Goal: Task Accomplishment & Management: Use online tool/utility

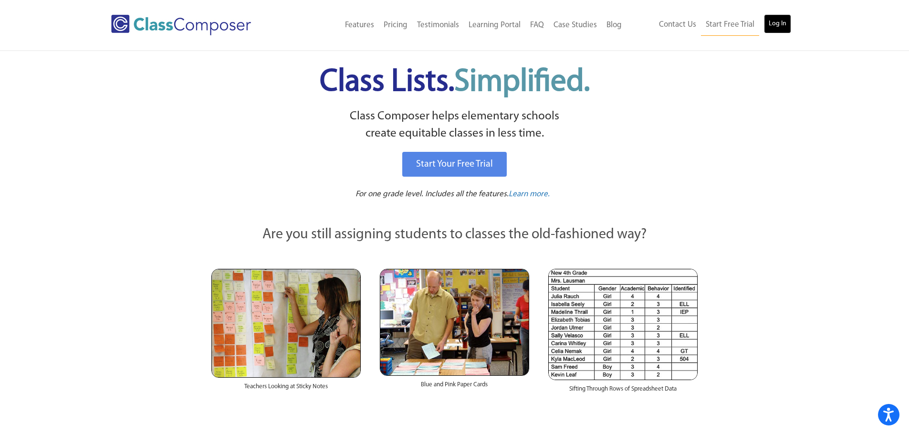
click at [775, 25] on link "Log In" at bounding box center [777, 23] width 27 height 19
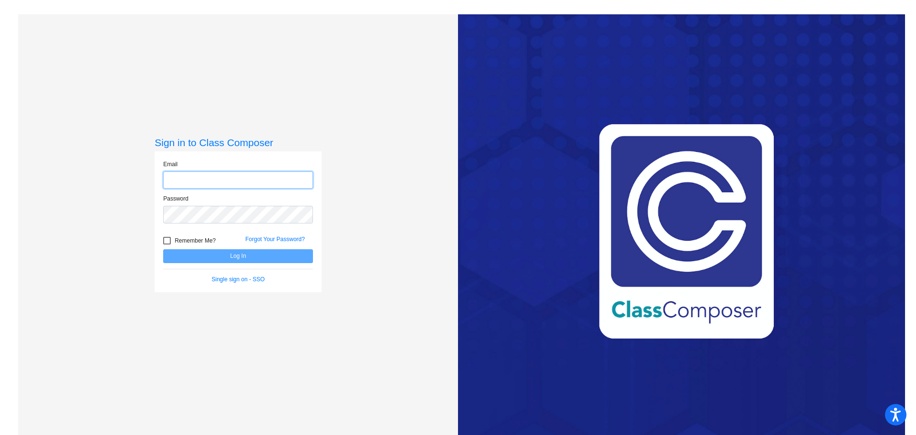
type input "[EMAIL_ADDRESS][DOMAIN_NAME]"
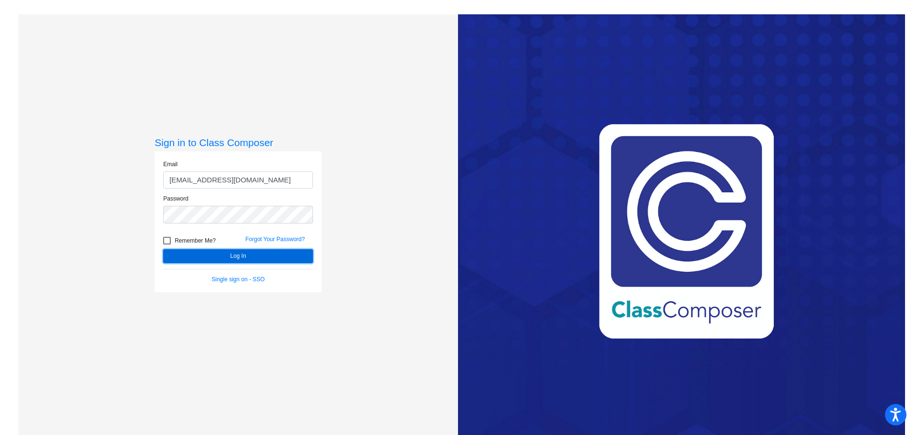
click at [245, 257] on button "Log In" at bounding box center [238, 256] width 150 height 14
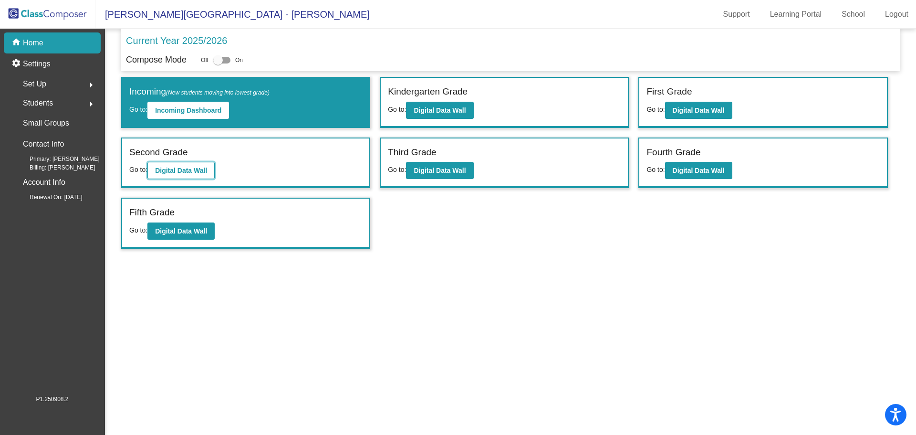
click at [181, 174] on b "Digital Data Wall" at bounding box center [181, 170] width 52 height 8
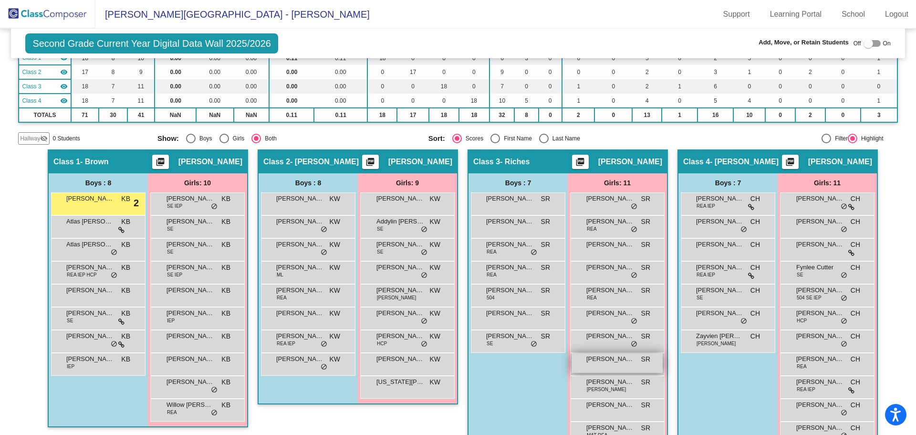
scroll to position [120, 0]
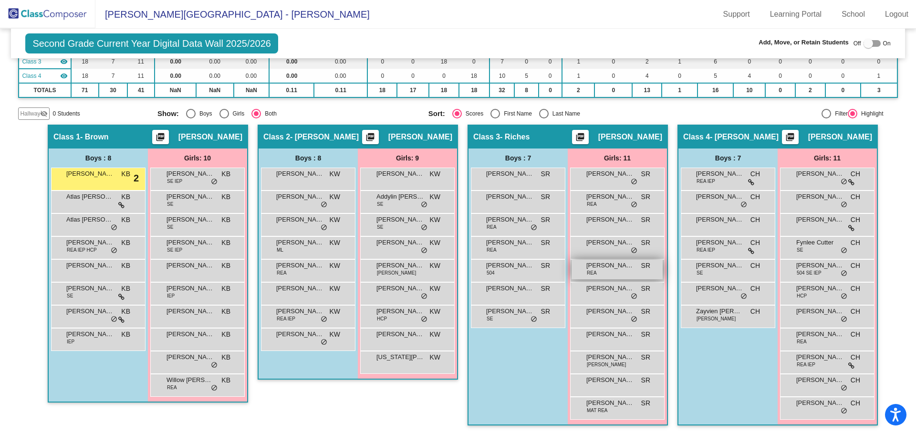
click at [617, 269] on span "[PERSON_NAME]" at bounding box center [610, 265] width 48 height 10
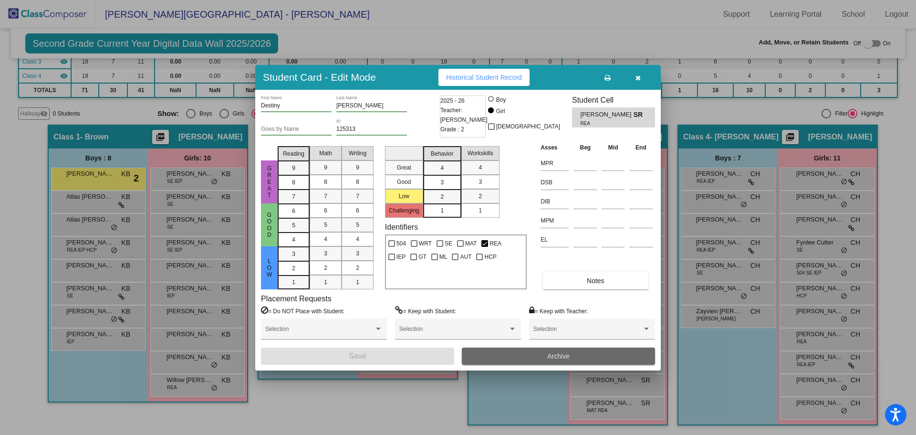
click at [555, 356] on span "Archive" at bounding box center [558, 356] width 22 height 8
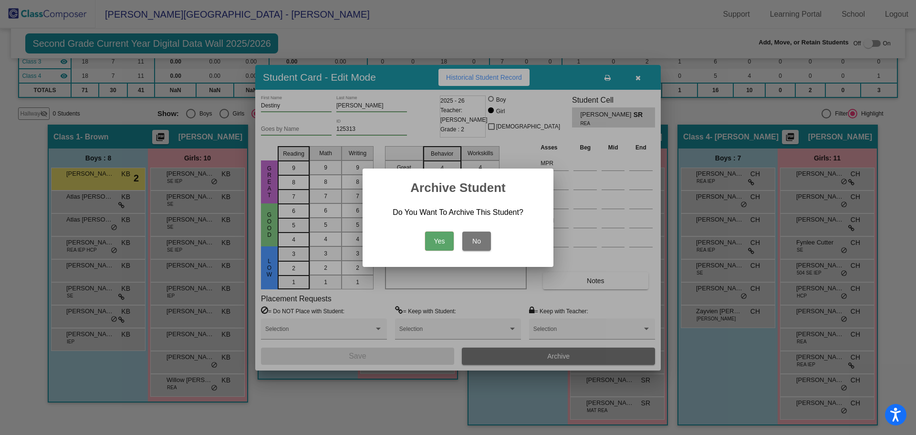
click at [440, 239] on button "Yes" at bounding box center [439, 240] width 29 height 19
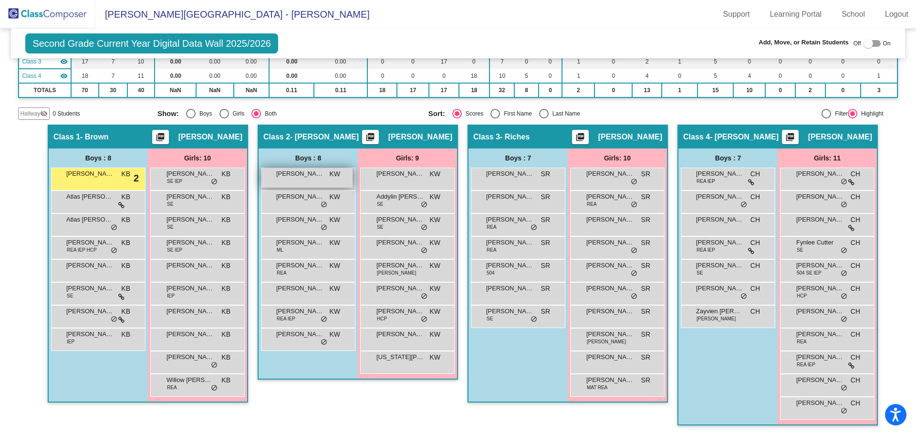
scroll to position [0, 0]
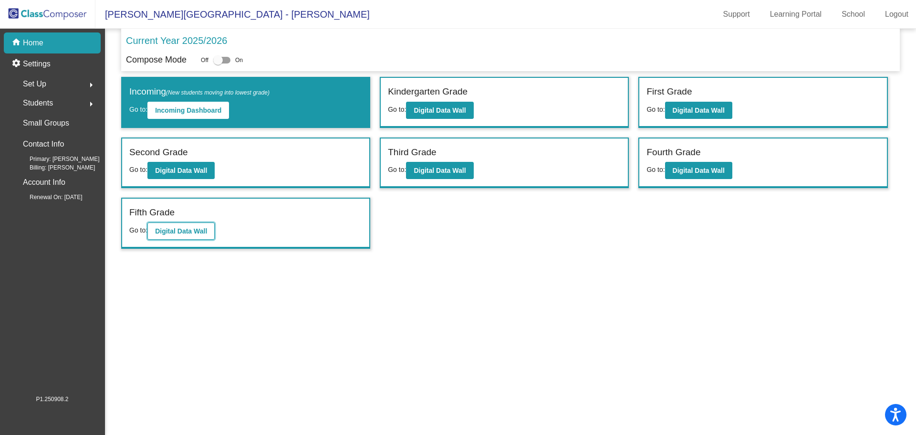
click at [187, 230] on b "Digital Data Wall" at bounding box center [181, 231] width 52 height 8
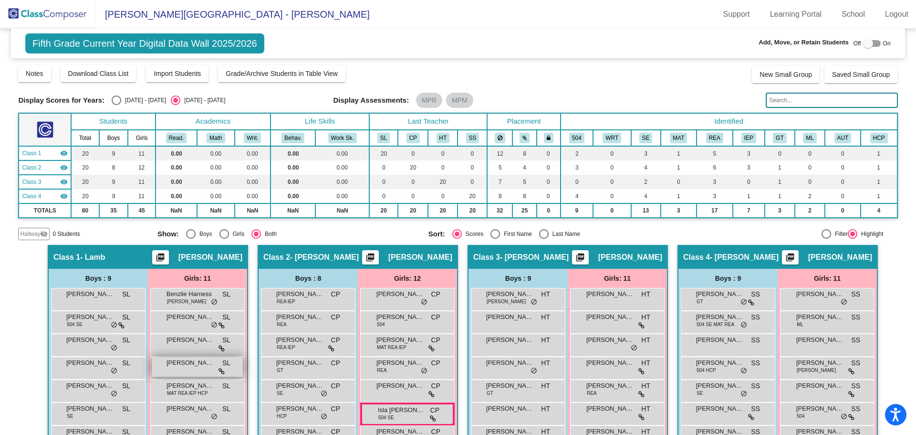
click at [166, 366] on span "[PERSON_NAME]" at bounding box center [190, 363] width 48 height 10
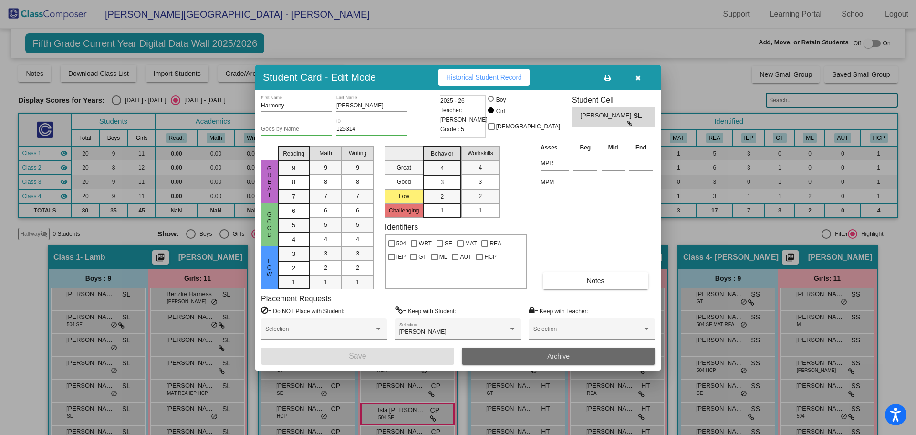
click at [558, 354] on span "Archive" at bounding box center [558, 356] width 22 height 8
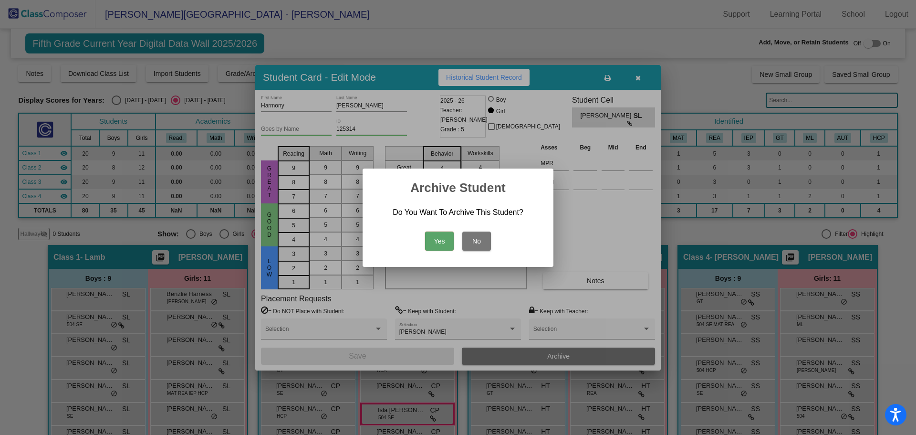
click at [444, 236] on button "Yes" at bounding box center [439, 240] width 29 height 19
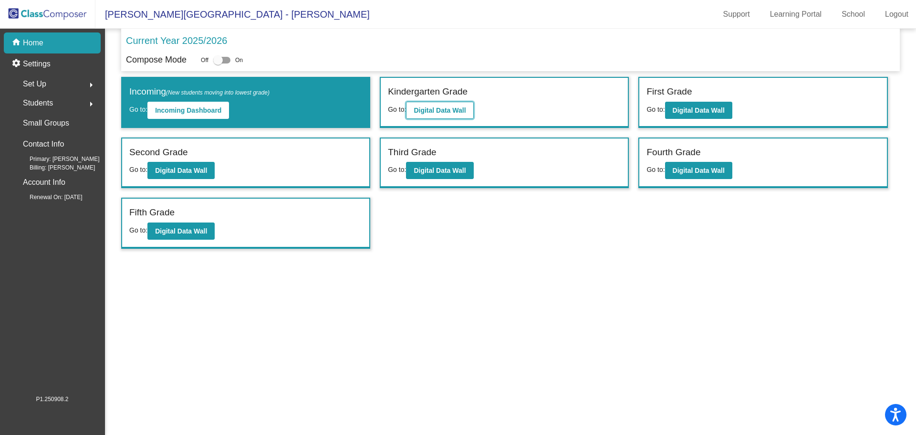
click at [449, 110] on b "Digital Data Wall" at bounding box center [440, 110] width 52 height 8
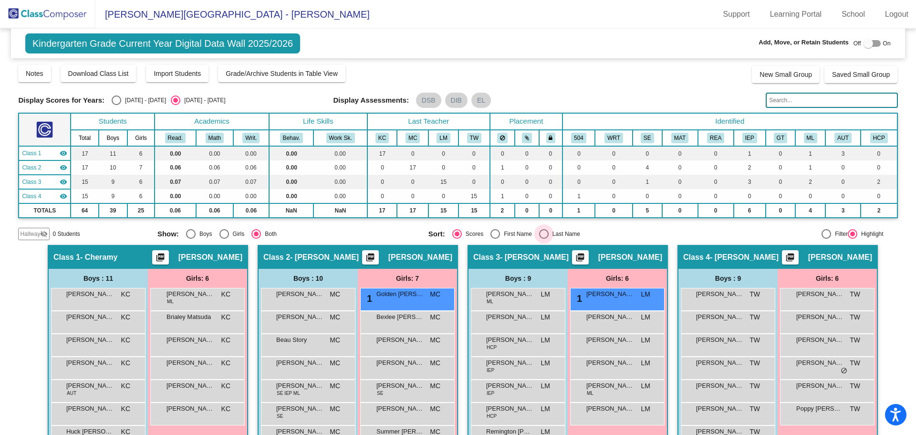
click at [539, 236] on div "Select an option" at bounding box center [544, 234] width 10 height 10
click at [543, 238] on input "Last Name" at bounding box center [543, 238] width 0 height 0
radio input "true"
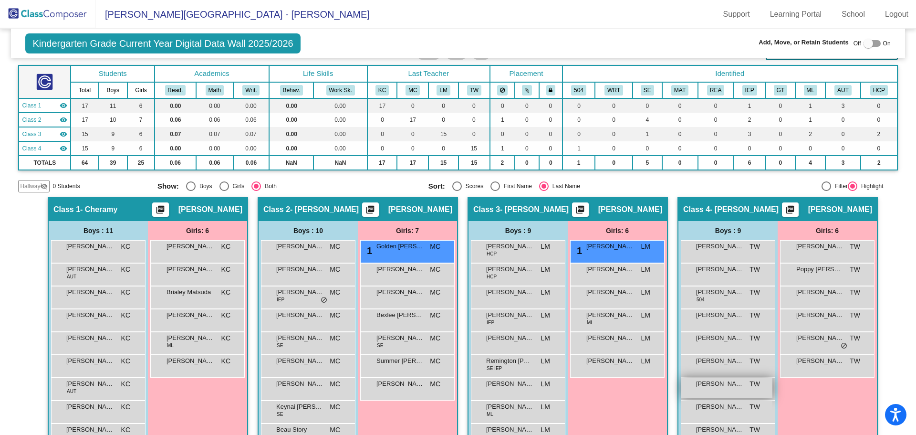
scroll to position [95, 0]
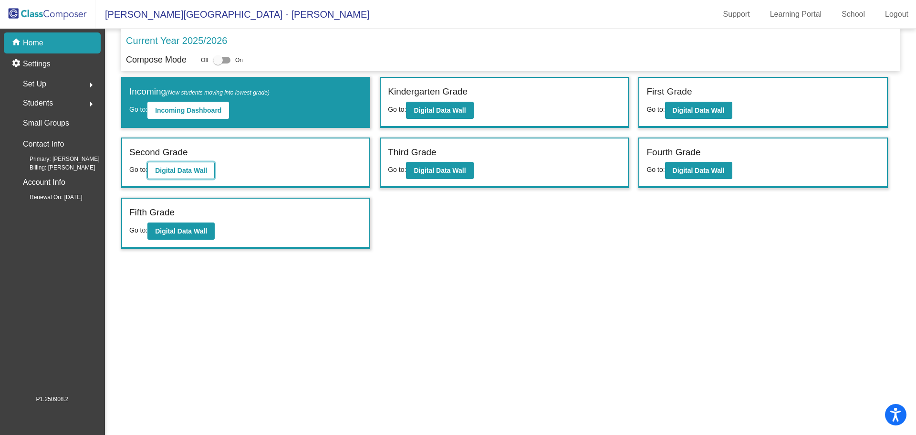
click at [207, 173] on b "Digital Data Wall" at bounding box center [181, 170] width 52 height 8
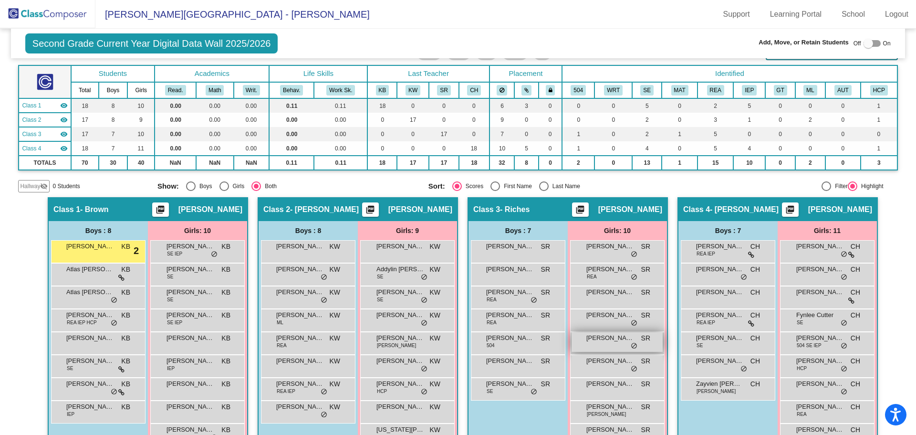
scroll to position [95, 0]
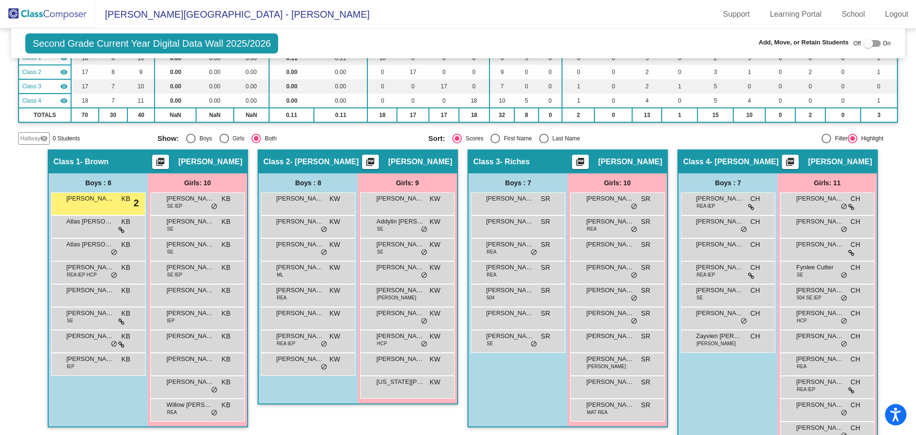
click at [617, 16] on mat-toolbar "[PERSON_NAME][GEOGRAPHIC_DATA] - [PERSON_NAME] Support Learning Portal School L…" at bounding box center [458, 14] width 916 height 29
